Goal: Information Seeking & Learning: Understand process/instructions

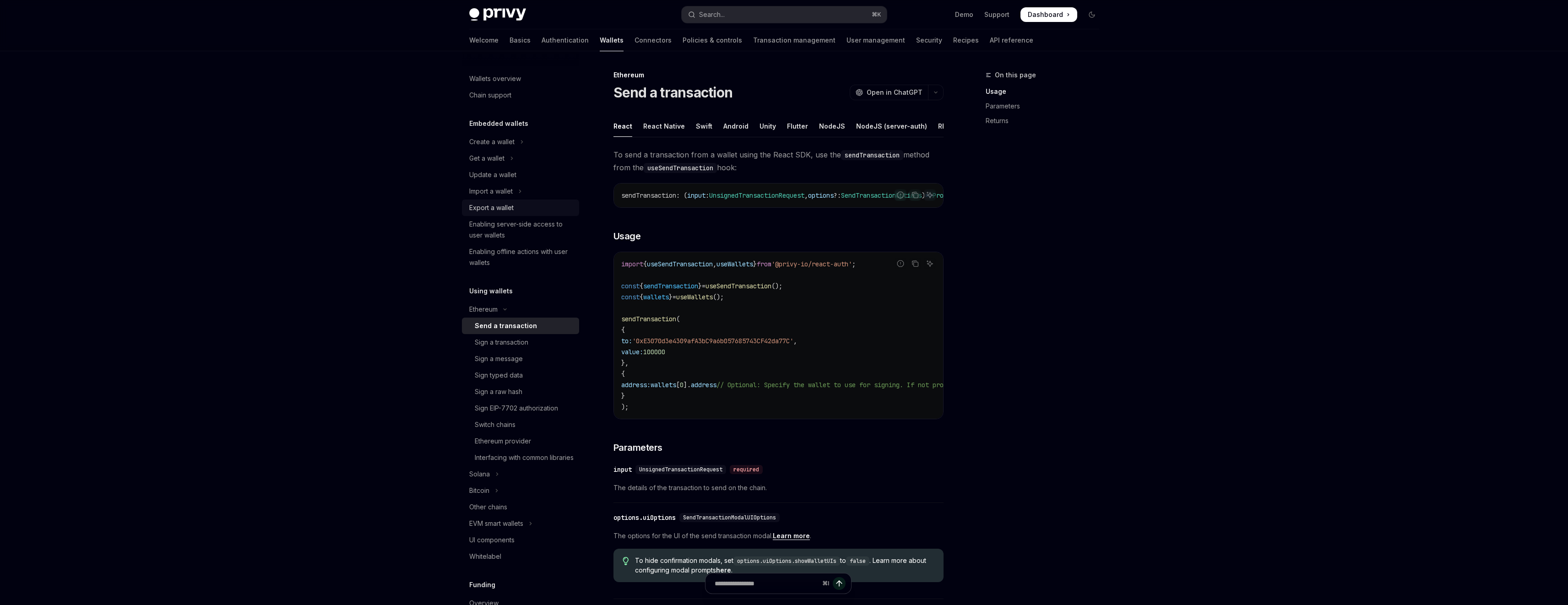
click at [506, 211] on div "Export a wallet" at bounding box center [491, 208] width 45 height 11
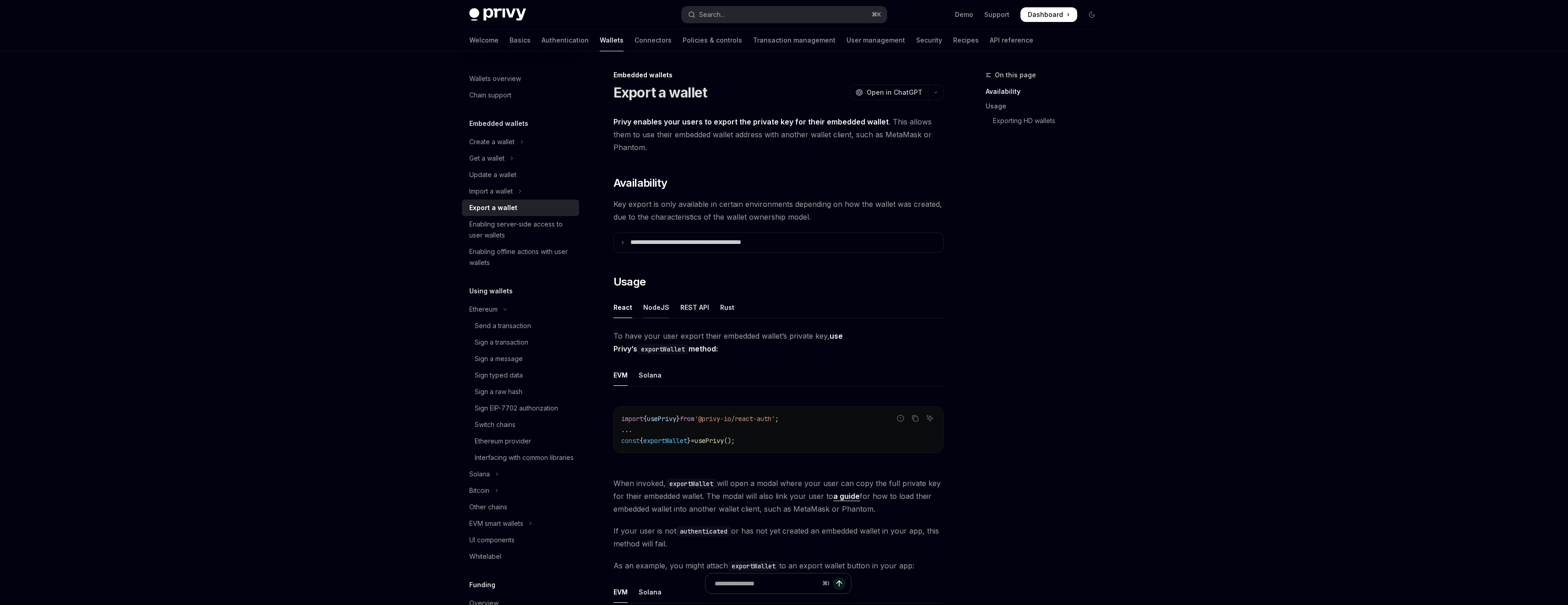
click at [655, 305] on div "NodeJS" at bounding box center [656, 308] width 26 height 22
type textarea "*"
